Goal: Information Seeking & Learning: Check status

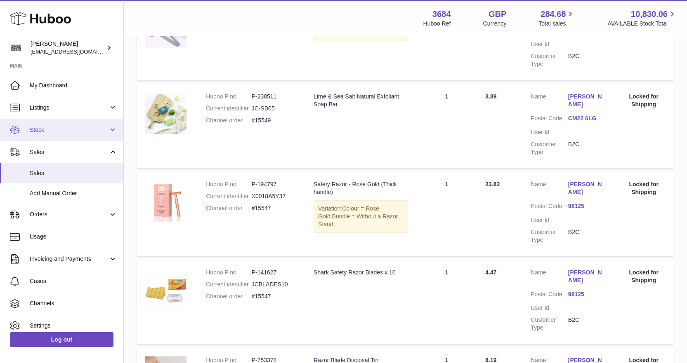
click at [59, 137] on link "Stock" at bounding box center [61, 130] width 123 height 22
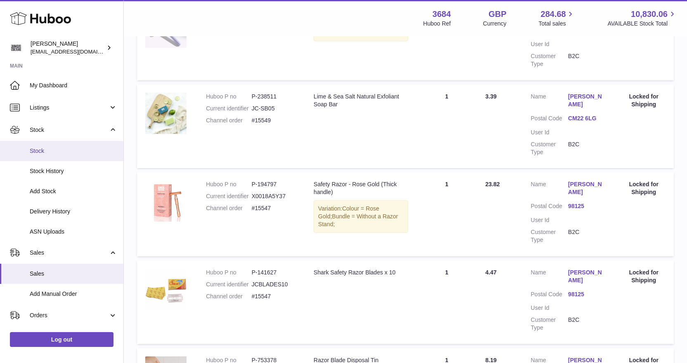
click at [55, 151] on span "Stock" at bounding box center [73, 151] width 87 height 8
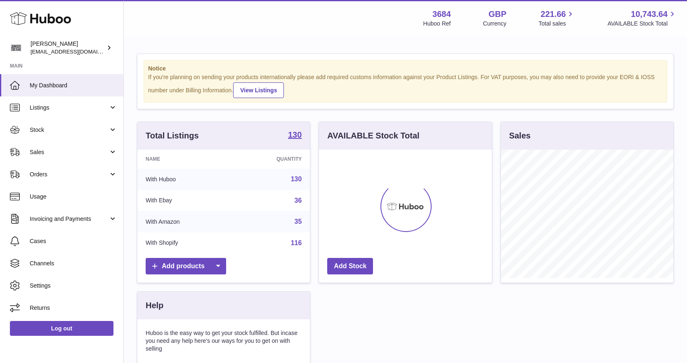
scroll to position [129, 173]
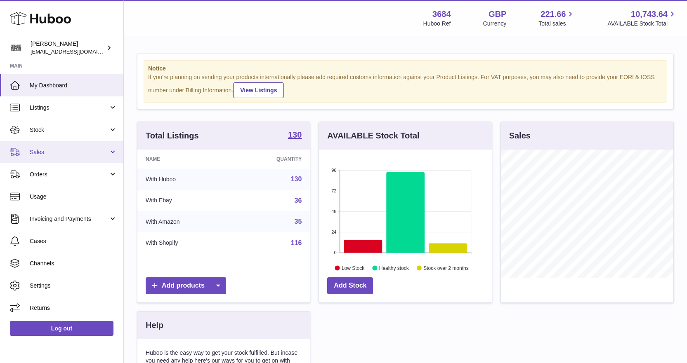
click at [53, 155] on span "Sales" at bounding box center [69, 153] width 79 height 8
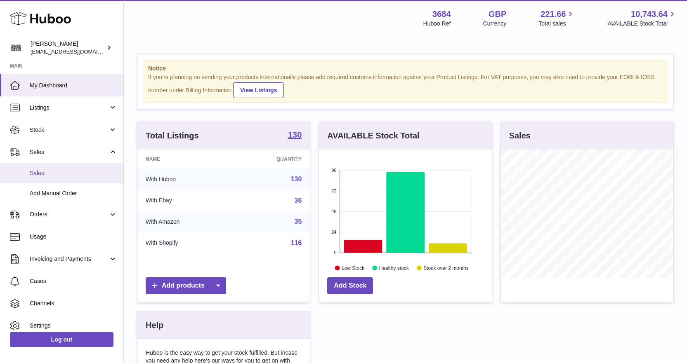
click at [52, 173] on span "Sales" at bounding box center [73, 174] width 87 height 8
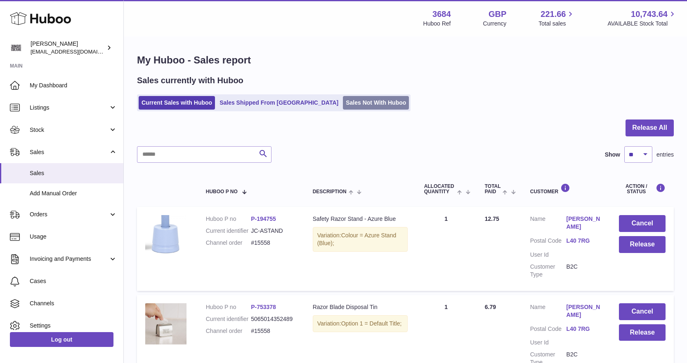
click at [343, 98] on link "Sales Not With Huboo" at bounding box center [376, 103] width 66 height 14
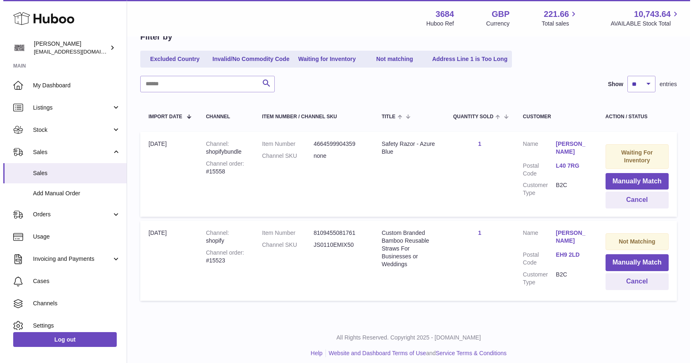
scroll to position [92, 0]
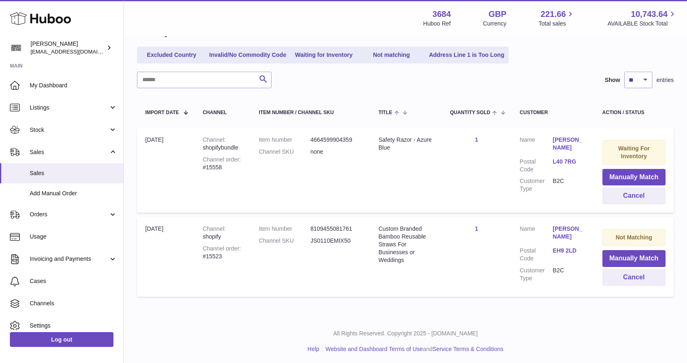
click at [573, 247] on link "EH9 2LD" at bounding box center [569, 251] width 33 height 8
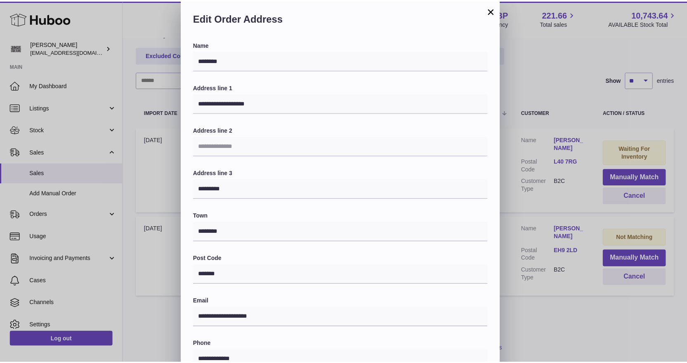
scroll to position [0, 0]
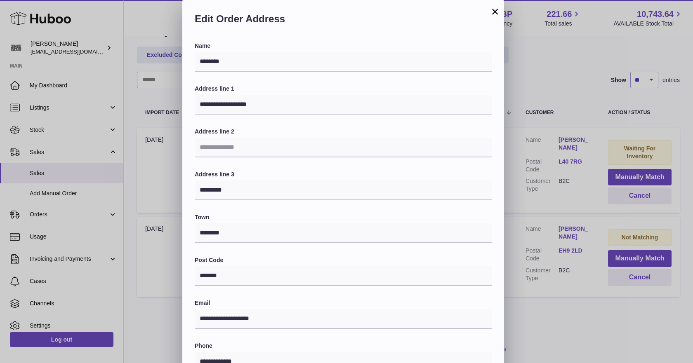
click at [497, 7] on button "×" at bounding box center [495, 12] width 10 height 10
